Goal: Communication & Community: Answer question/provide support

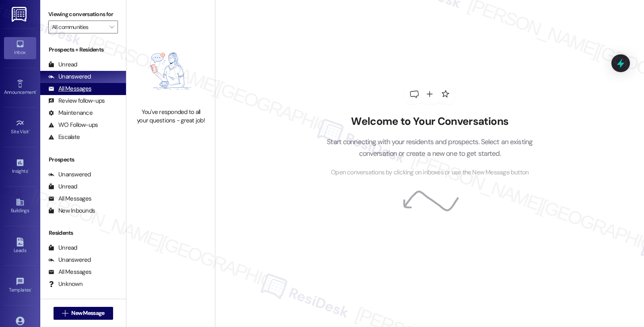
click at [77, 93] on div "All Messages" at bounding box center [69, 89] width 43 height 8
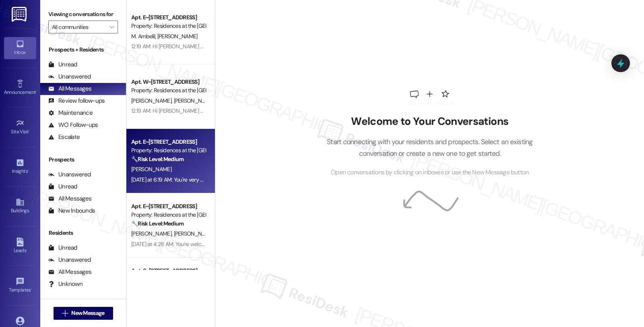
click at [167, 167] on div "[PERSON_NAME]" at bounding box center [168, 169] width 76 height 10
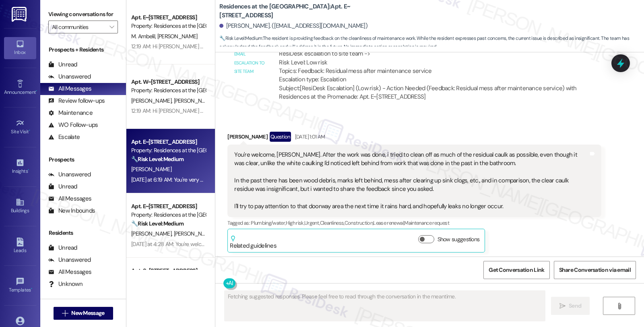
scroll to position [1443, 0]
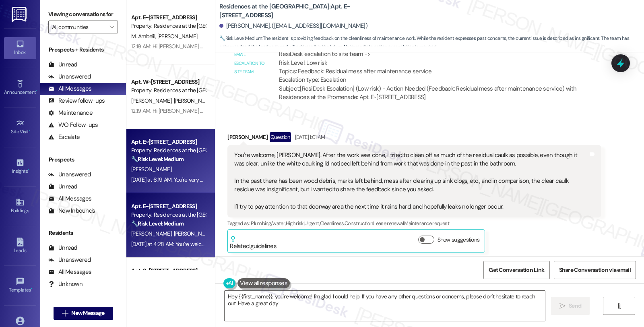
type textarea "Hey {{first_name}}, you're welcome! I'm glad I could help. If you have any othe…"
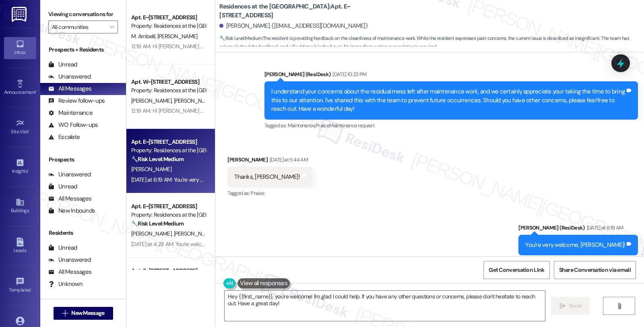
scroll to position [1667, 0]
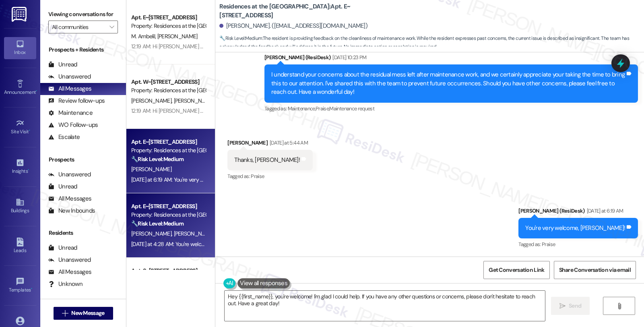
click at [151, 237] on span "[PERSON_NAME]" at bounding box center [152, 233] width 43 height 7
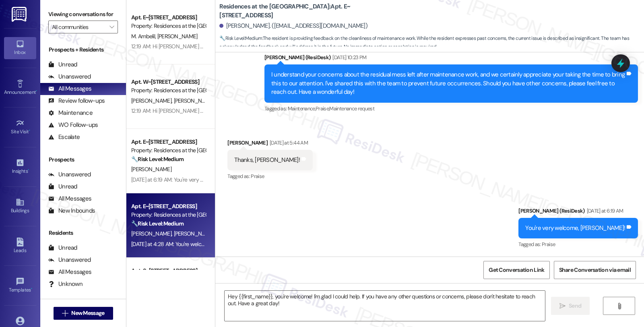
type textarea "Fetching suggested responses. Please feel free to read through the conversation…"
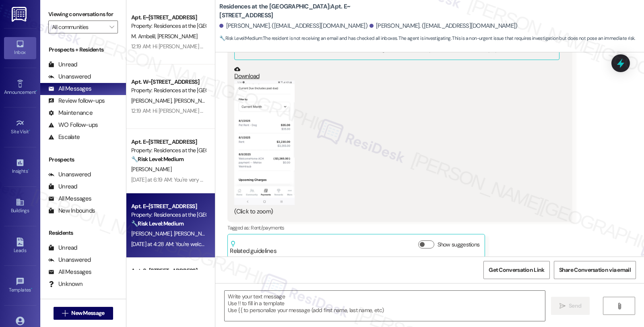
scroll to position [1810, 0]
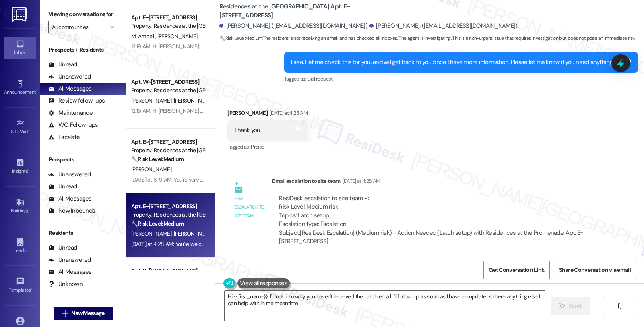
type textarea "Hi {{first_name}}, I'll look into why you haven't received the Latch email. I'l…"
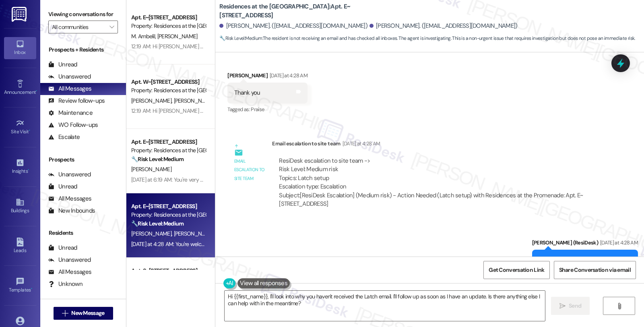
scroll to position [1721, 0]
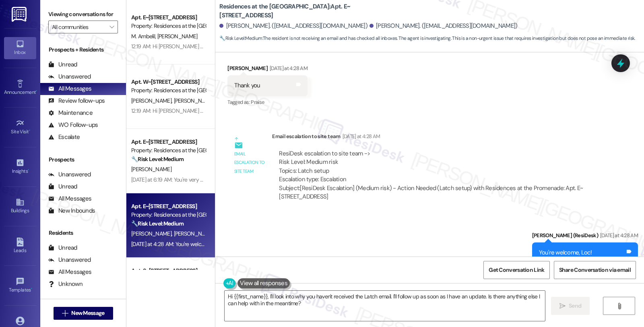
click at [553, 213] on div "Sent via SMS [PERSON_NAME] (ResiDesk) [DATE] at 4:28 AM You're welcome, Loc! Ta…" at bounding box center [429, 247] width 429 height 68
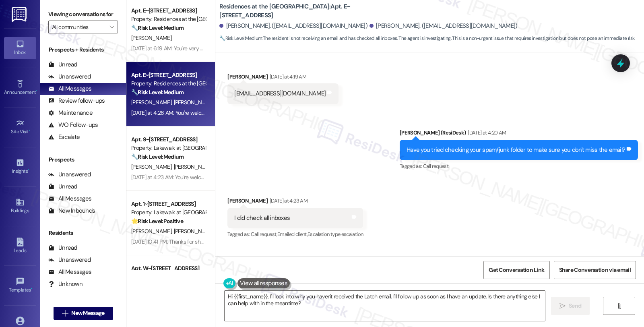
scroll to position [134, 0]
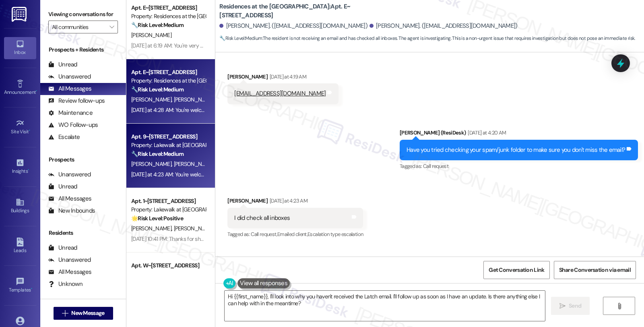
click at [165, 159] on div "[PERSON_NAME] [PERSON_NAME]" at bounding box center [168, 164] width 76 height 10
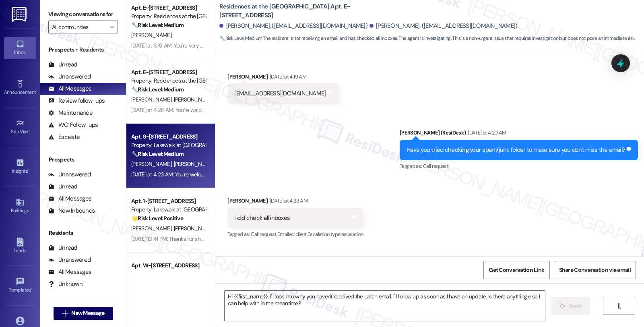
type textarea "Fetching suggested responses. Please feel free to read through the conversation…"
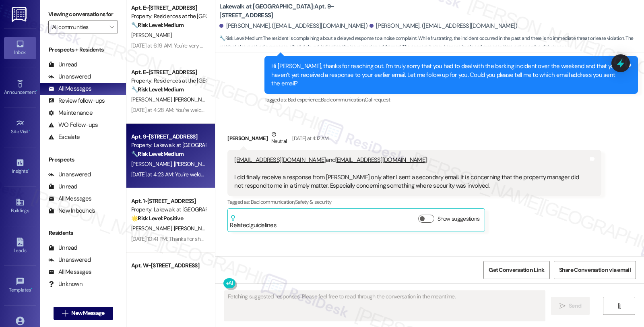
scroll to position [1809, 0]
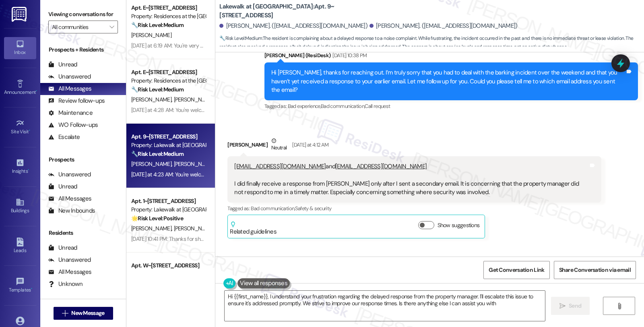
type textarea "Hi {{first_name}}, I understand your frustration regarding the delayed response…"
click at [502, 270] on span "Get Conversation Link" at bounding box center [517, 270] width 56 height 8
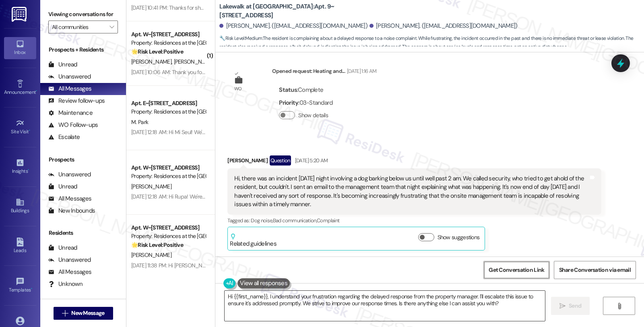
scroll to position [447, 0]
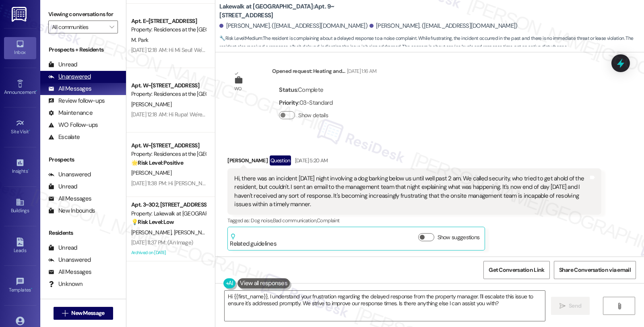
click at [83, 81] on div "Unanswered" at bounding box center [69, 76] width 43 height 8
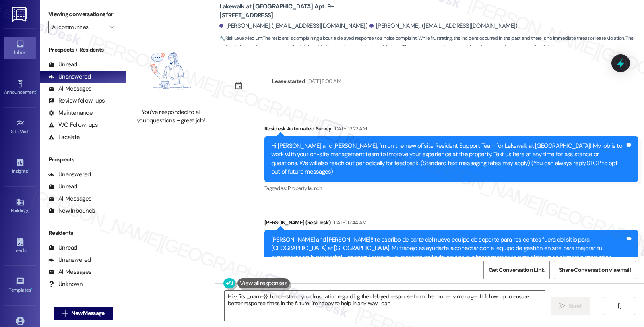
type textarea "Hi {{first_name}}, I understand your frustration regarding the delayed response…"
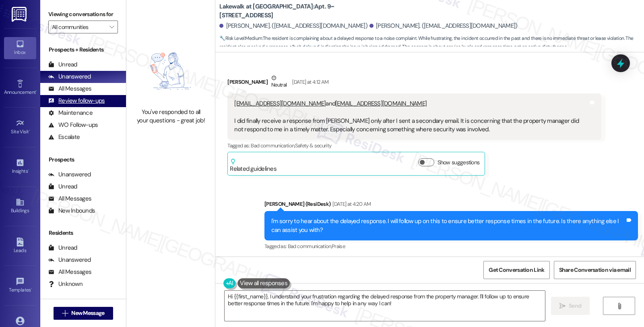
scroll to position [1899, 0]
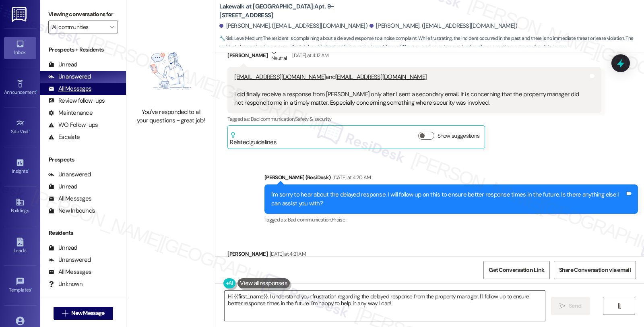
click at [86, 95] on div "All Messages (undefined)" at bounding box center [83, 89] width 86 height 12
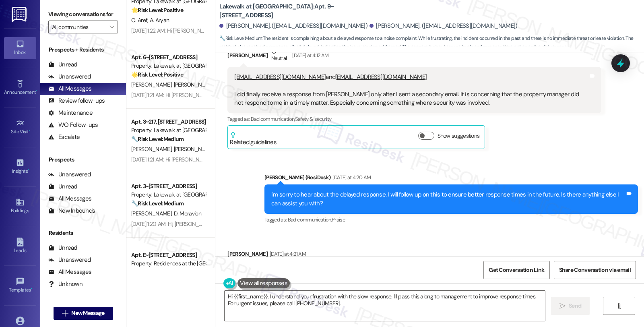
scroll to position [2950, 0]
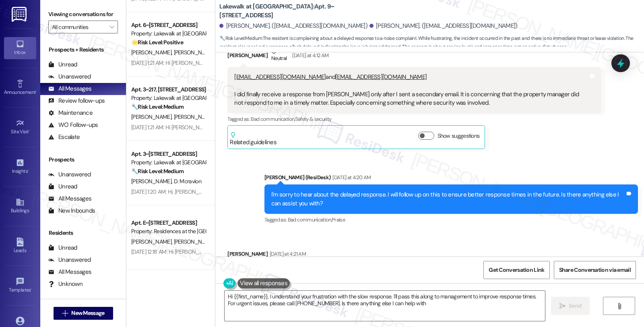
type textarea "Hi {{first_name}}, I understand your frustration with the slow response. I'll p…"
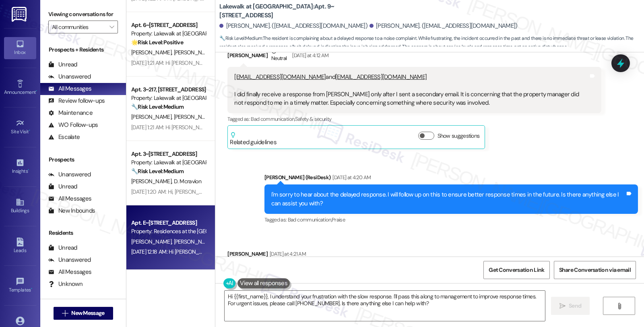
click at [180, 257] on div "Apt. E~[STREET_ADDRESS] Property: Residences at the Promenade [PERSON_NAME] [PE…" at bounding box center [170, 237] width 89 height 64
type textarea "Fetching suggested responses. Please feel free to read through the conversation…"
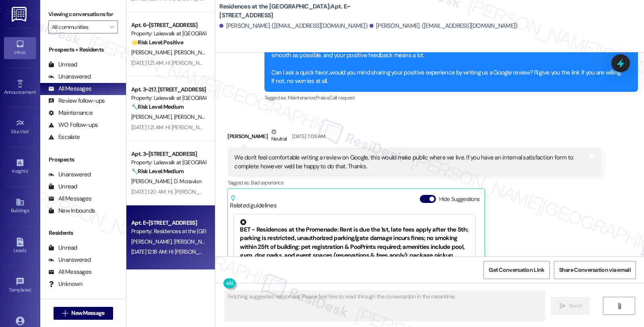
scroll to position [1801, 0]
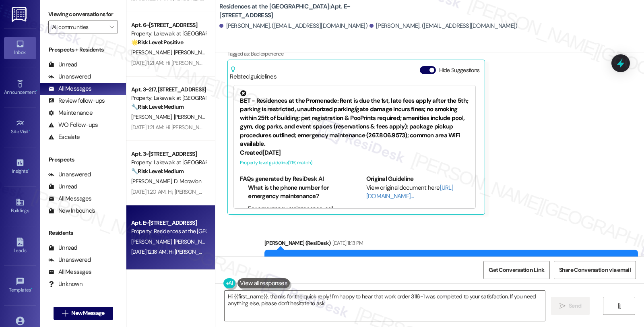
type textarea "Hi {{first_name}}, thanks for the quick reply! I'm happy to hear that work orde…"
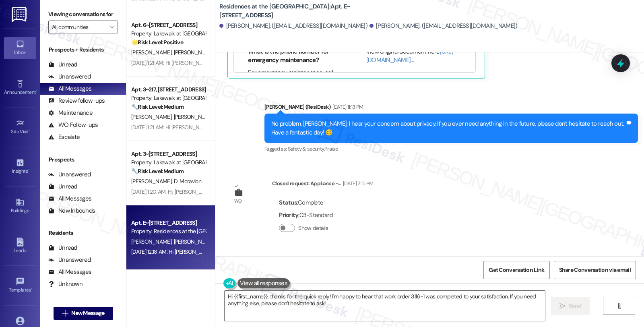
scroll to position [2196, 0]
